Goal: Find specific page/section: Find specific page/section

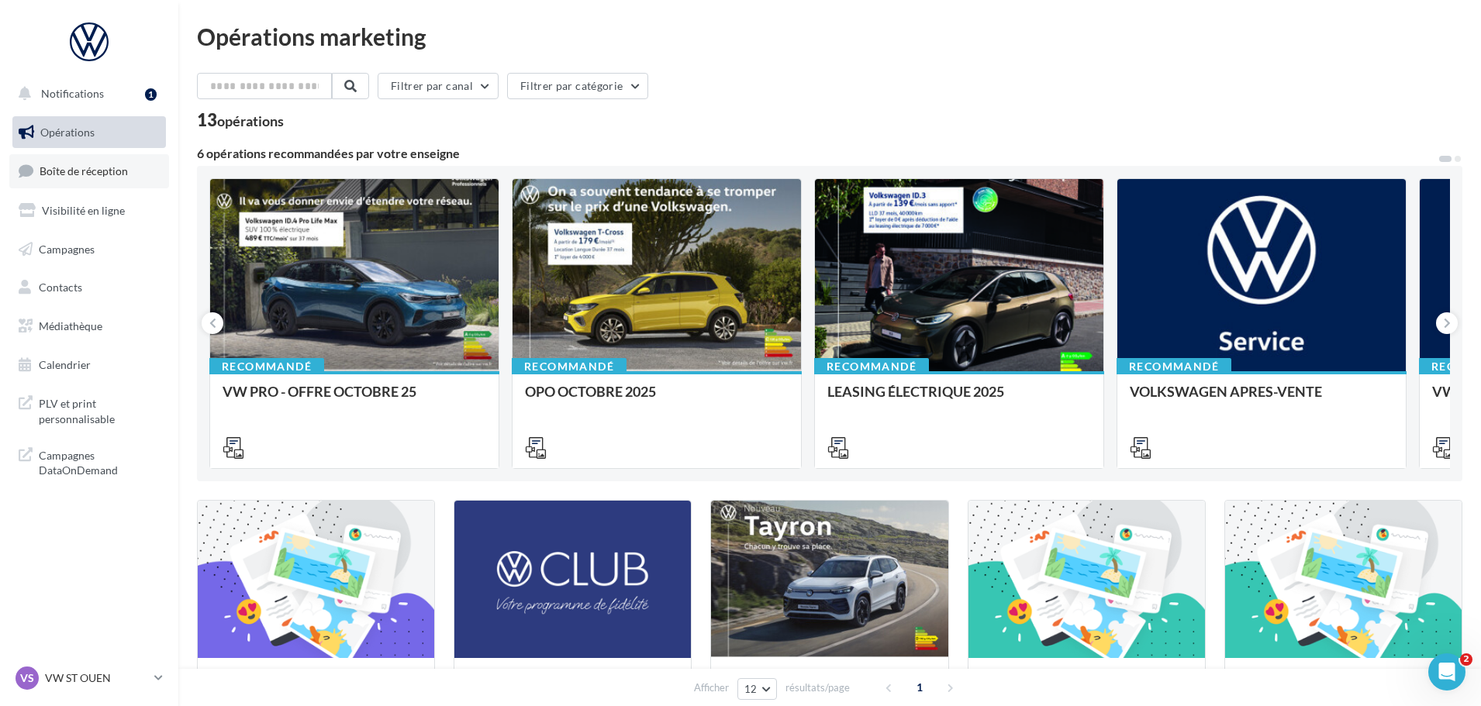
click at [108, 174] on span "Boîte de réception" at bounding box center [84, 170] width 88 height 13
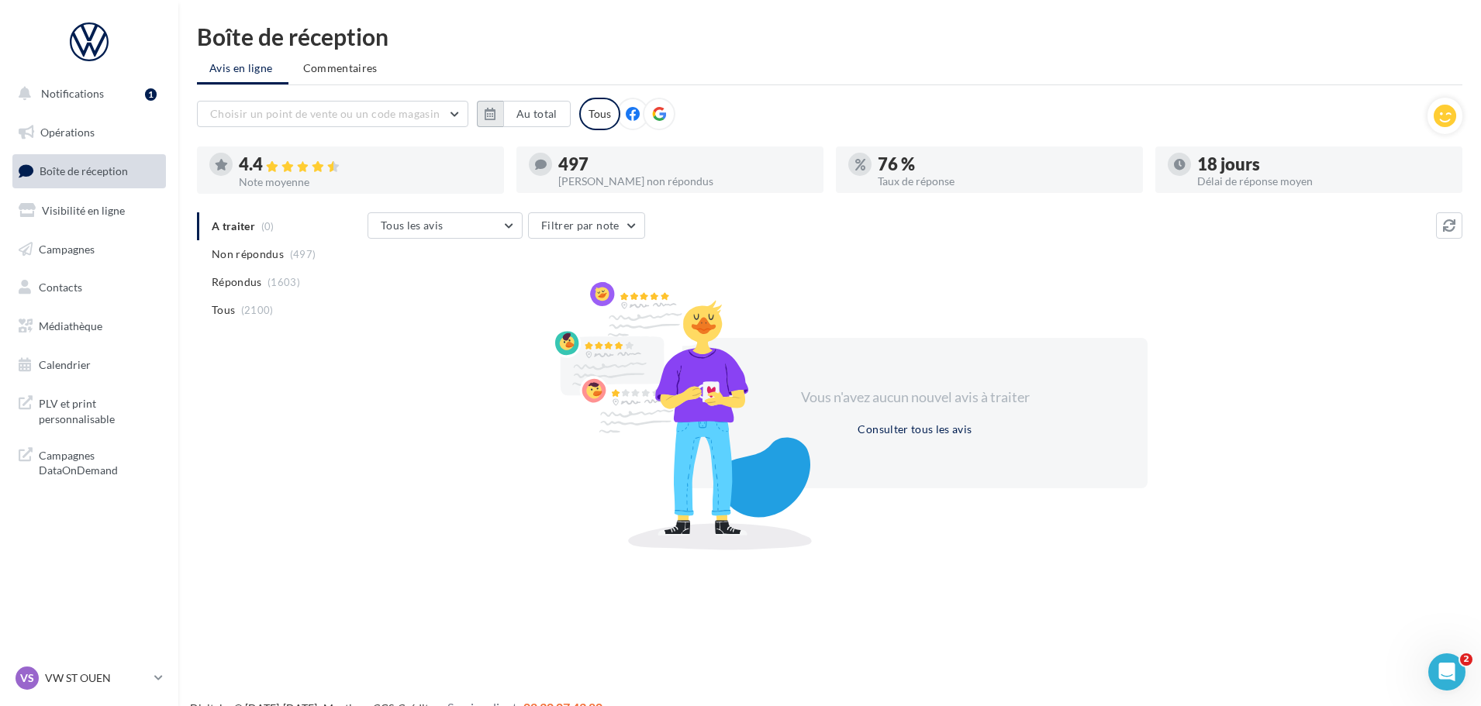
click at [492, 108] on icon "button" at bounding box center [490, 114] width 11 height 12
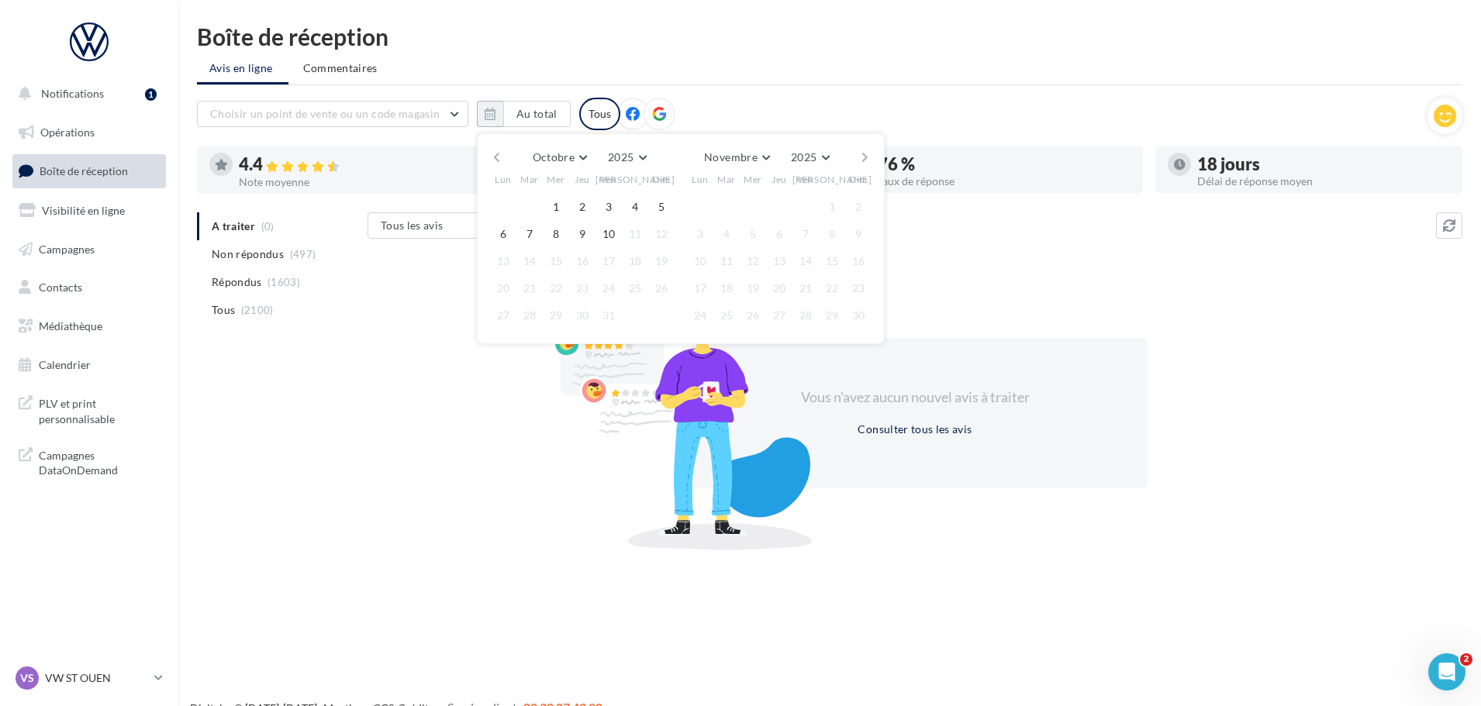
click at [502, 157] on button "button" at bounding box center [496, 158] width 13 height 22
click at [501, 202] on button "1" at bounding box center [503, 206] width 23 height 23
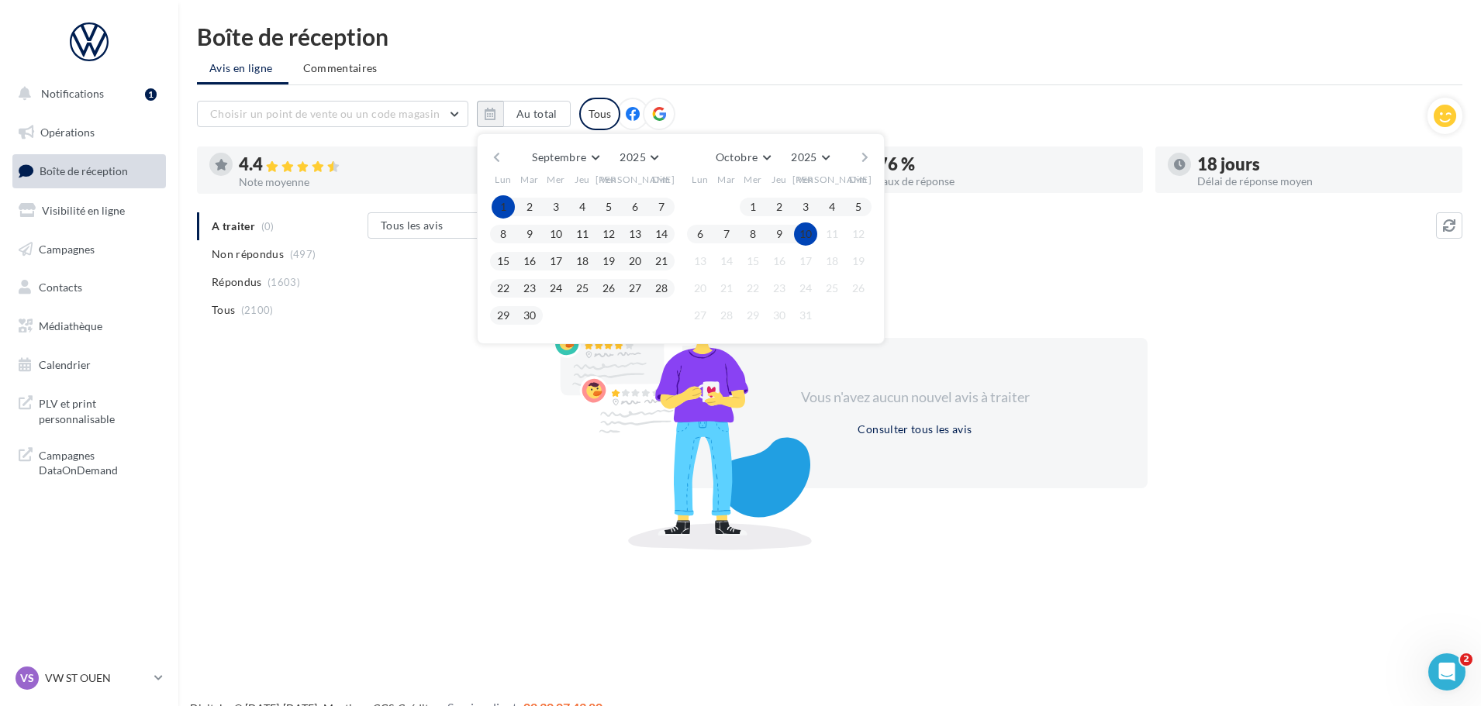
click at [804, 236] on button "10" at bounding box center [805, 234] width 23 height 23
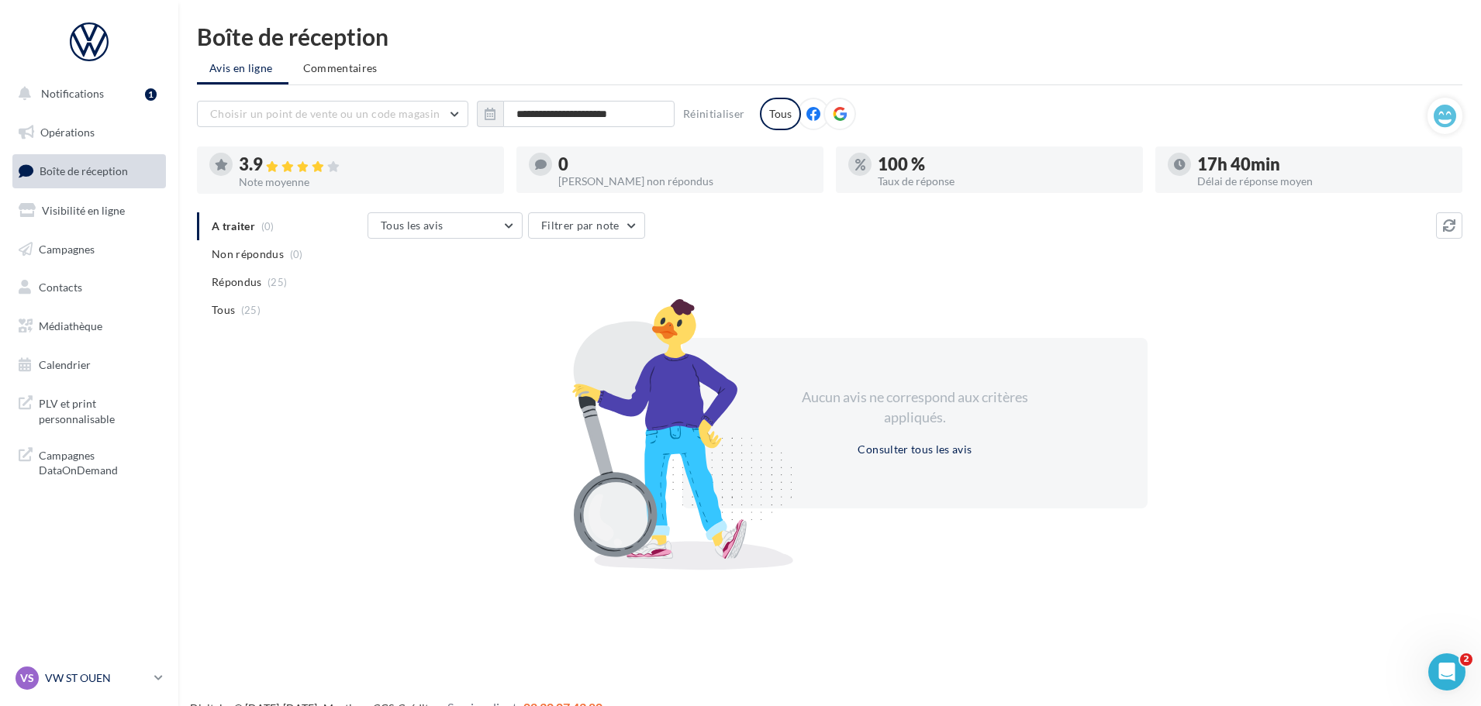
click at [83, 680] on p "VW ST OUEN" at bounding box center [96, 679] width 103 height 16
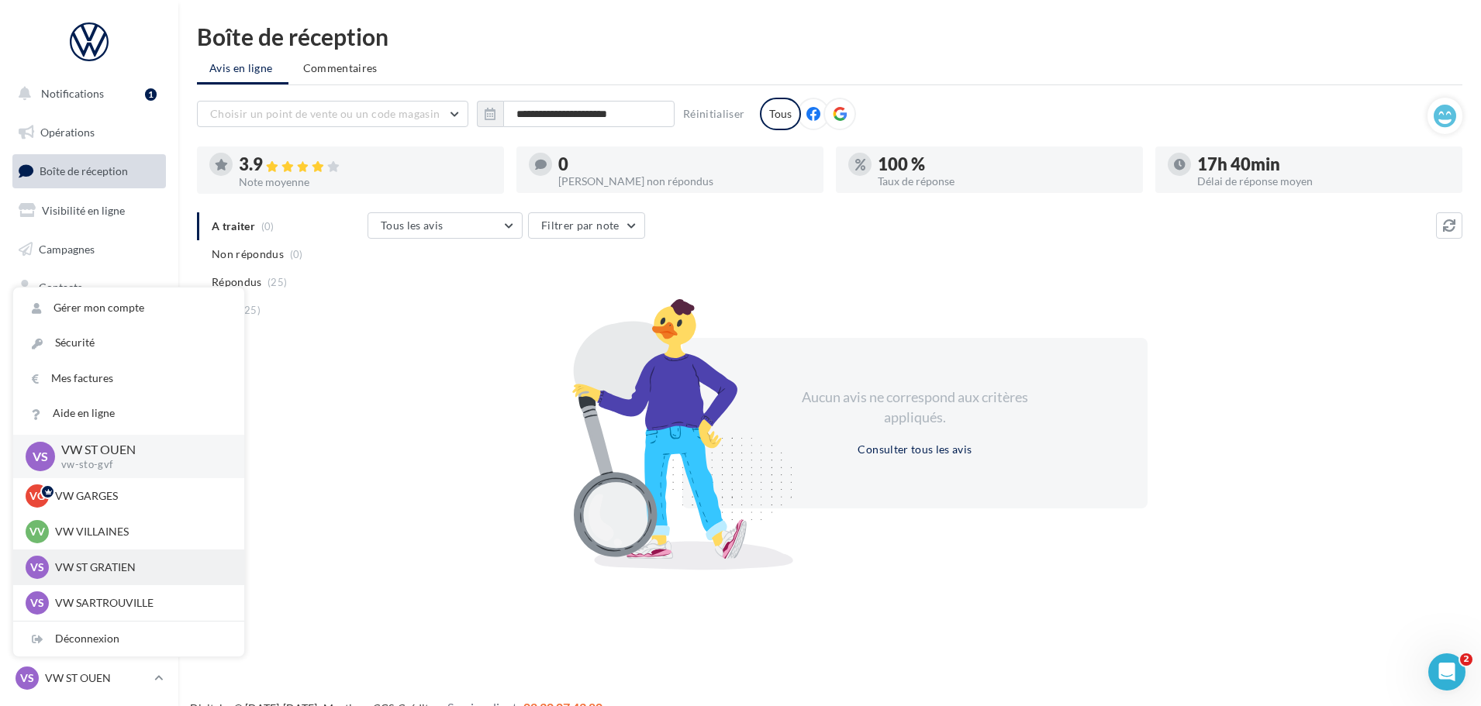
scroll to position [78, 0]
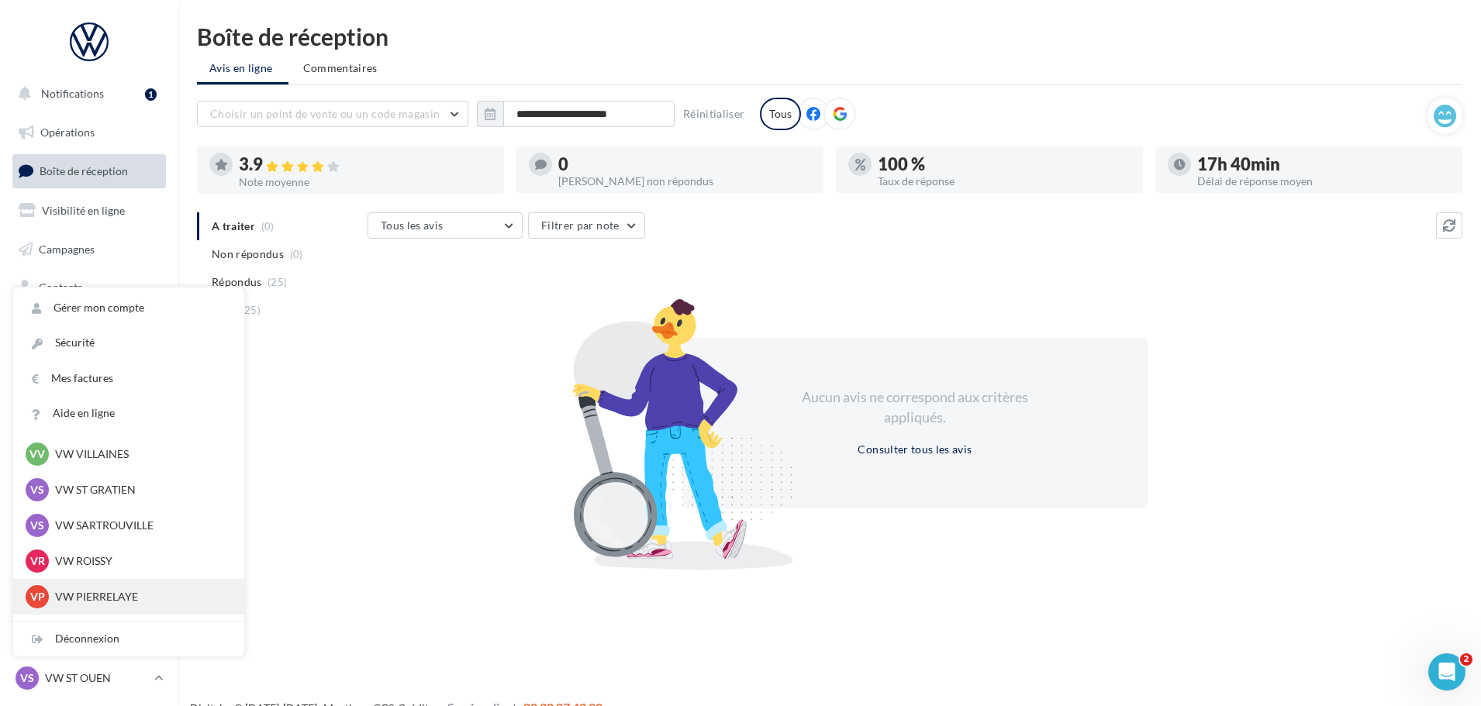
click at [109, 593] on p "VW PIERRELAYE" at bounding box center [140, 597] width 171 height 16
